Goal: Browse casually

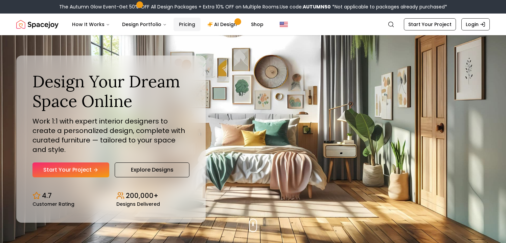
click at [184, 24] on link "Pricing" at bounding box center [187, 25] width 27 height 14
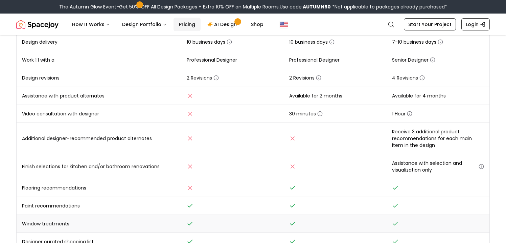
scroll to position [174, 0]
click at [41, 167] on td "Finish selections for kitchen and/or bathroom renovations" at bounding box center [99, 166] width 164 height 25
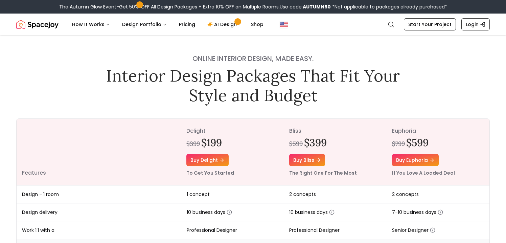
scroll to position [0, 0]
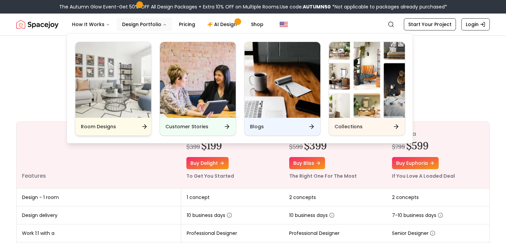
click at [134, 102] on img "Main" at bounding box center [113, 80] width 76 height 76
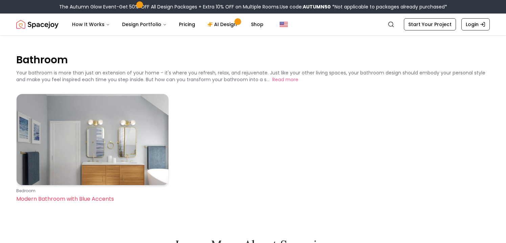
click at [96, 150] on img at bounding box center [93, 139] width 152 height 91
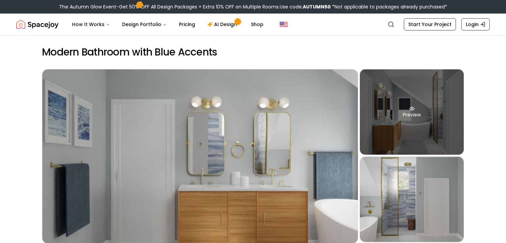
click at [390, 127] on div "Preview" at bounding box center [412, 111] width 104 height 85
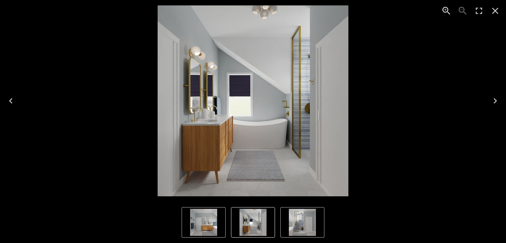
click at [496, 13] on icon "Close" at bounding box center [495, 10] width 11 height 11
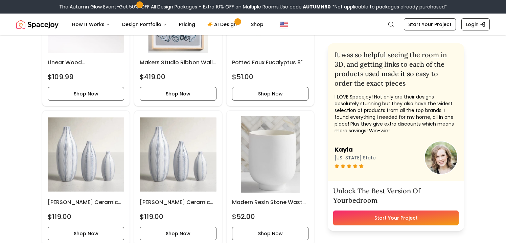
scroll to position [1202, 0]
